Goal: Information Seeking & Learning: Learn about a topic

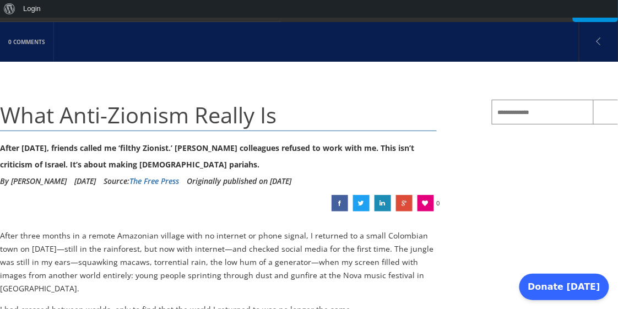
scroll to position [73, 0]
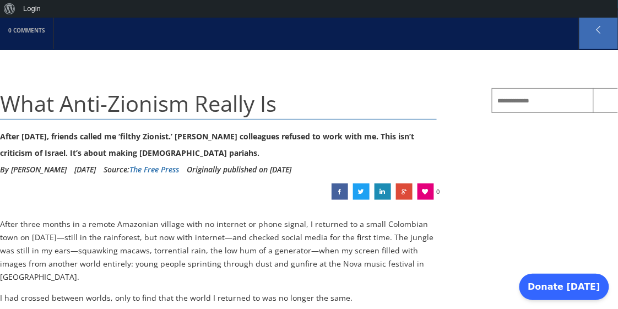
click at [597, 29] on link at bounding box center [599, 29] width 39 height 39
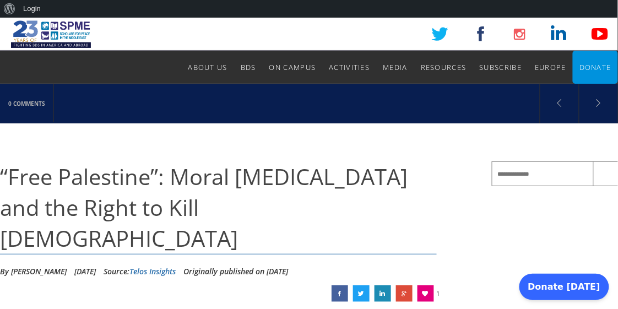
scroll to position [73, 0]
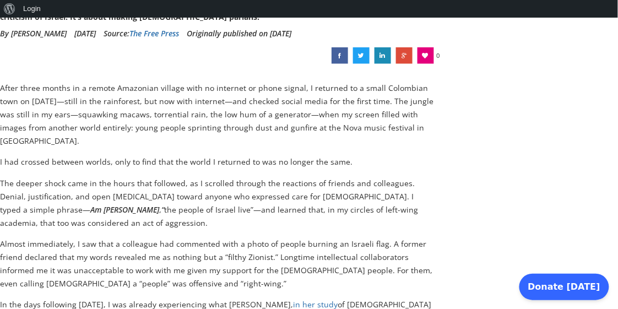
scroll to position [220, 0]
